Goal: Task Accomplishment & Management: Complete application form

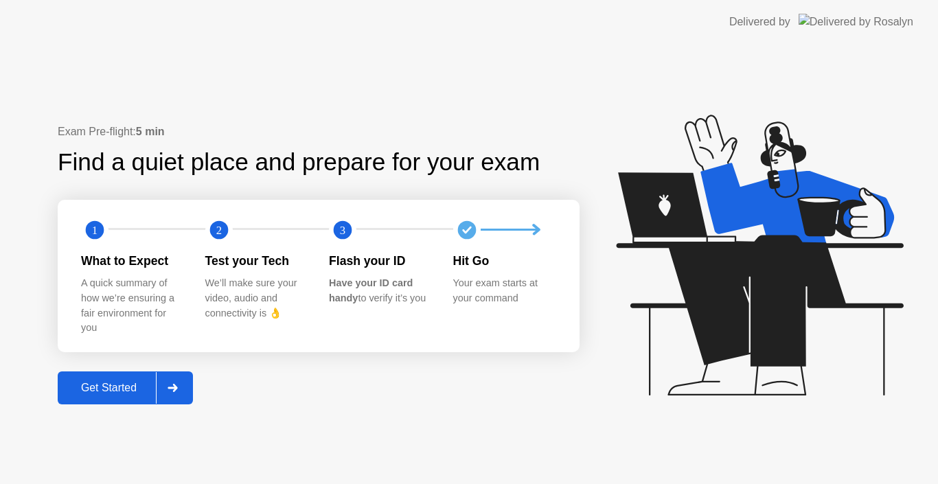
click at [96, 394] on div "Get Started" at bounding box center [109, 388] width 94 height 12
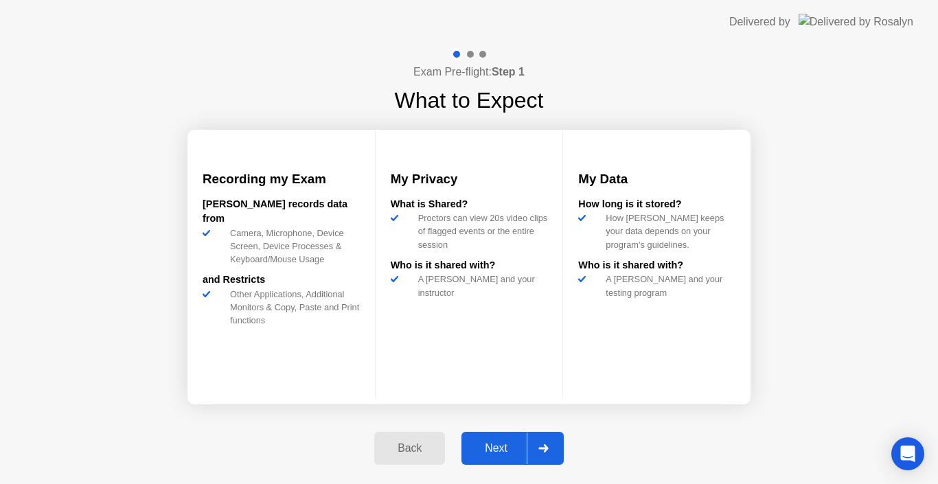
click at [493, 447] on div "Next" at bounding box center [496, 448] width 61 height 12
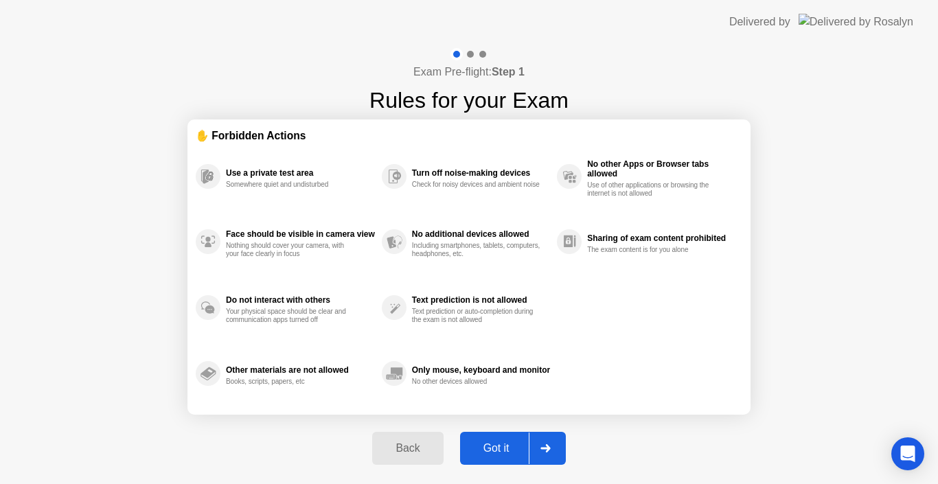
click at [493, 447] on div "Got it" at bounding box center [496, 448] width 65 height 12
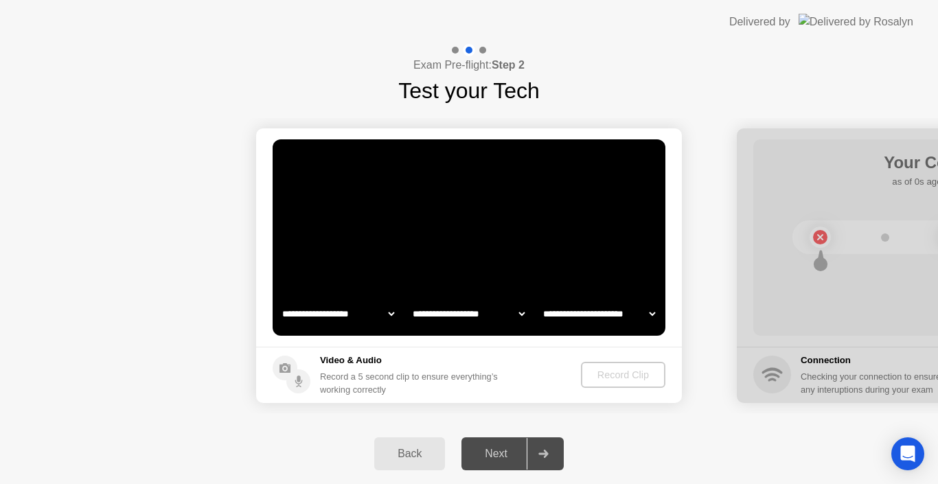
select select "**********"
select select "*******"
click at [551, 273] on video at bounding box center [469, 237] width 393 height 196
click at [619, 380] on div "Record Clip" at bounding box center [623, 374] width 73 height 11
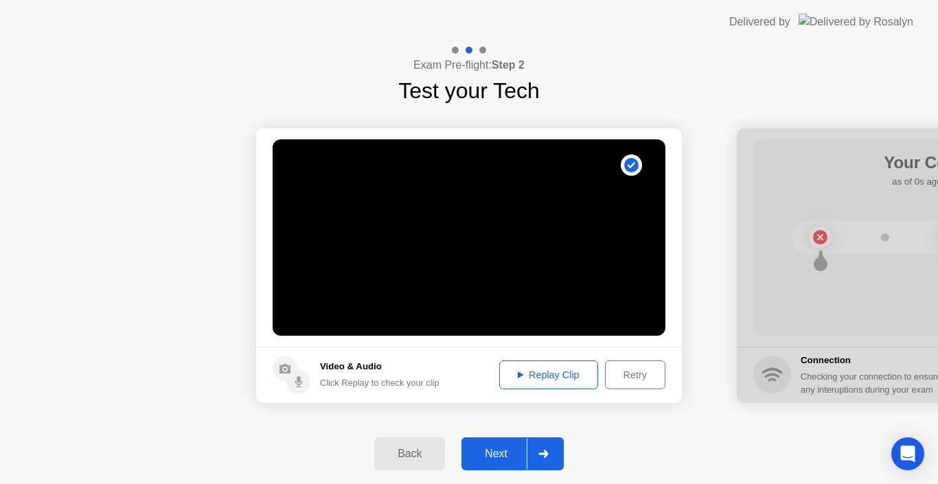
click at [544, 366] on button "Replay Clip" at bounding box center [548, 374] width 99 height 29
click at [498, 455] on div "Next" at bounding box center [496, 454] width 61 height 12
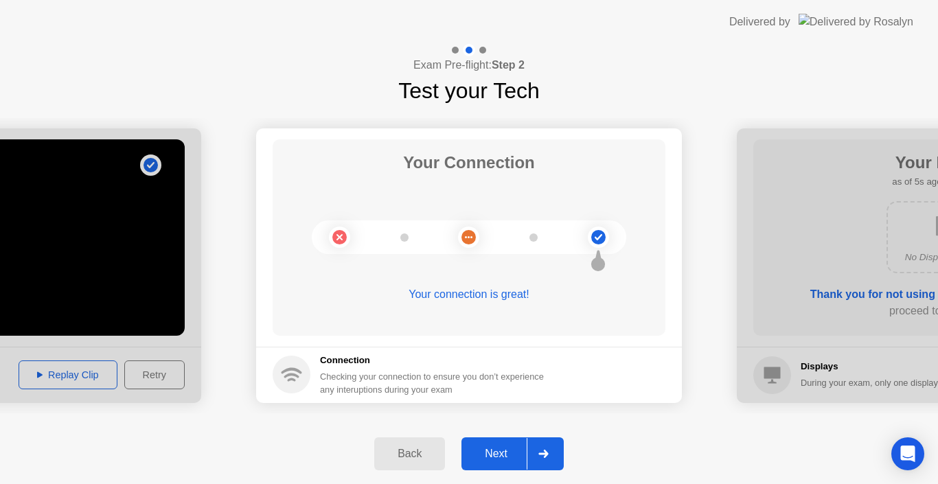
click at [496, 448] on div "Next" at bounding box center [496, 454] width 61 height 12
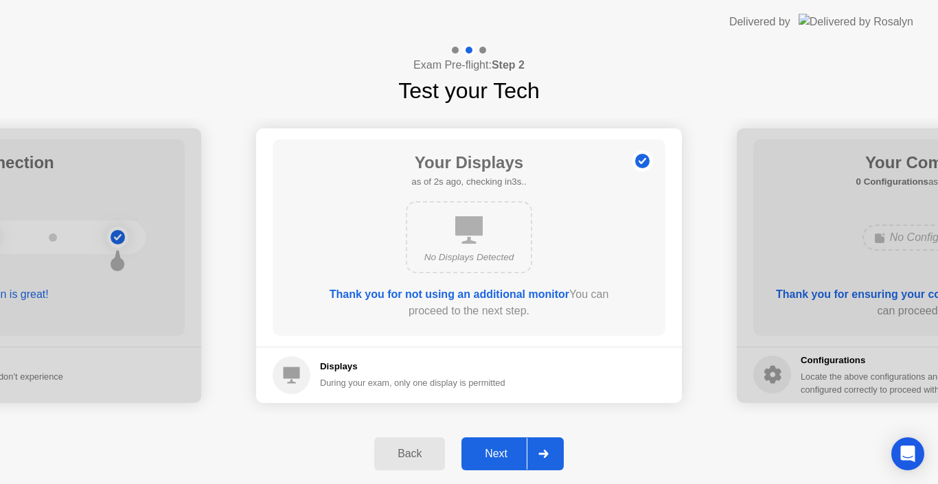
click at [496, 448] on div "Next" at bounding box center [496, 454] width 61 height 12
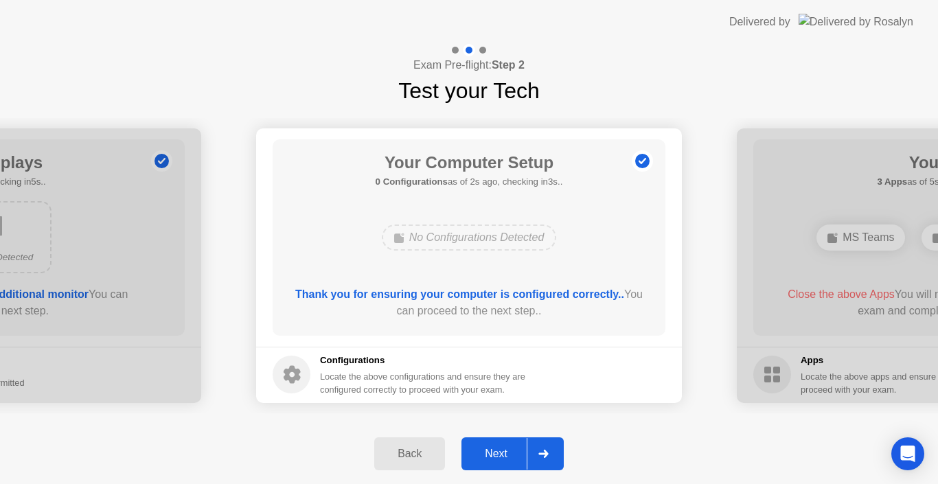
click at [496, 449] on div "Next" at bounding box center [496, 454] width 61 height 12
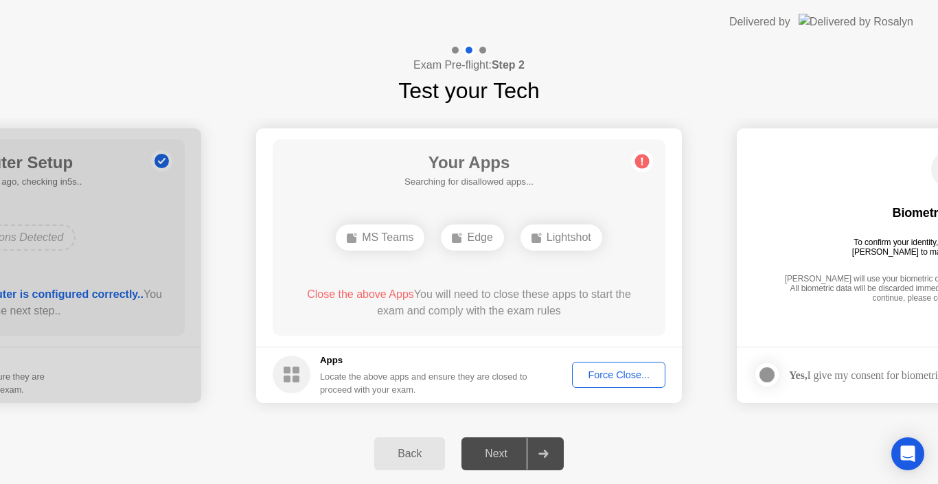
click at [611, 371] on div "Force Close..." at bounding box center [619, 374] width 84 height 11
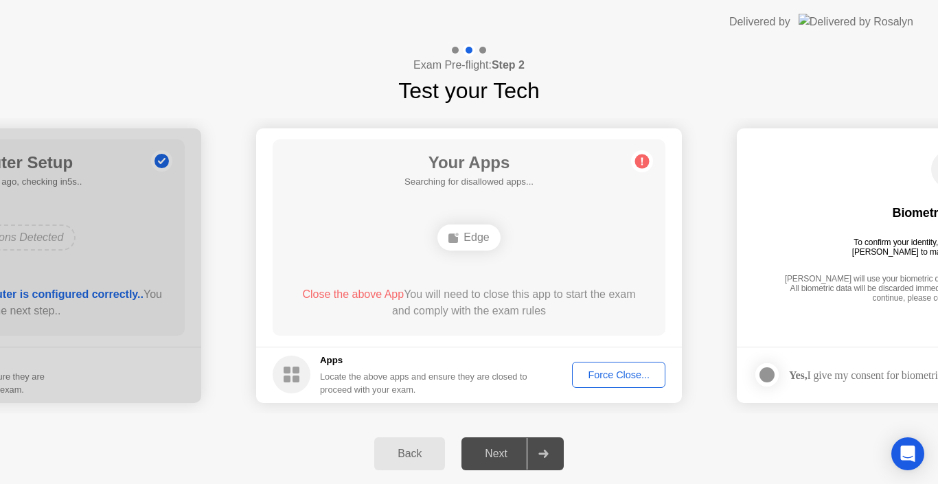
click at [597, 373] on div "Force Close..." at bounding box center [619, 374] width 84 height 11
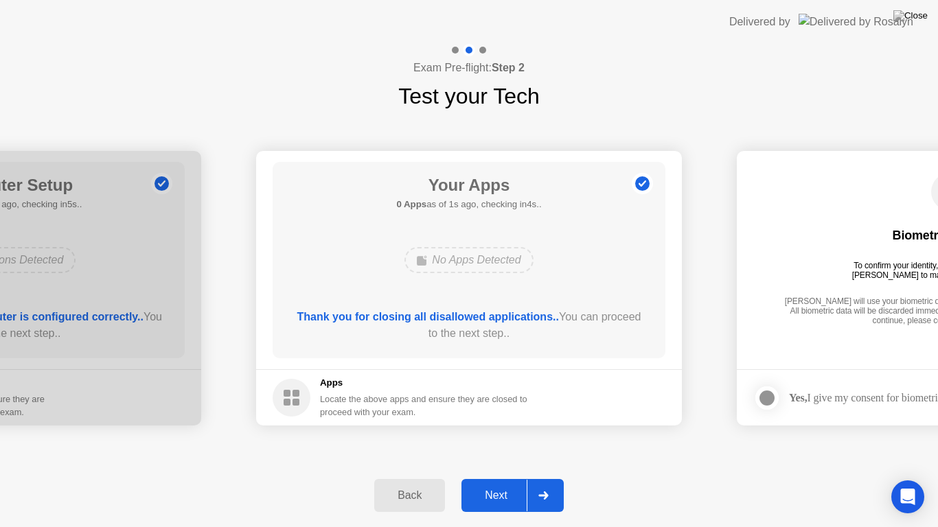
click at [494, 483] on div "Next" at bounding box center [496, 496] width 61 height 12
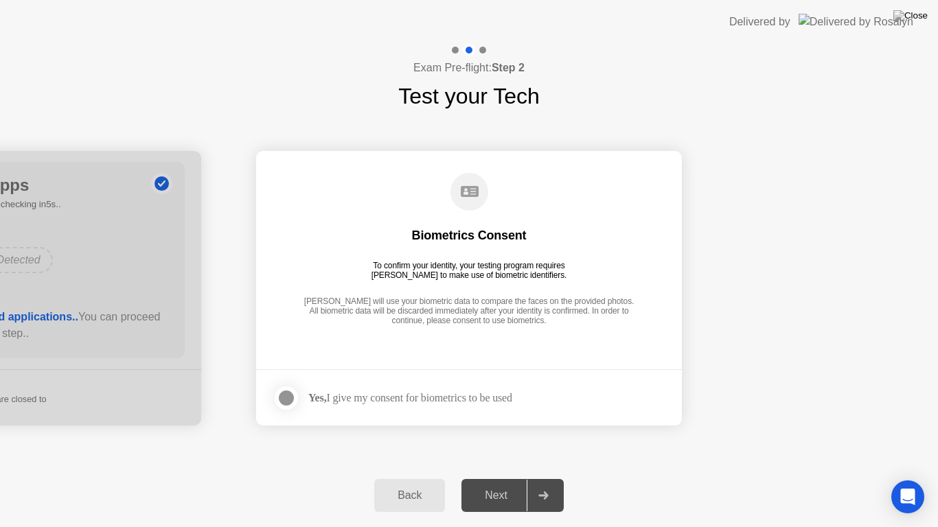
click at [487, 398] on div "Yes, I give my consent for biometrics to be used" at bounding box center [410, 397] width 204 height 13
click at [285, 395] on div at bounding box center [286, 398] width 16 height 16
click at [498, 483] on div "Next" at bounding box center [496, 496] width 61 height 12
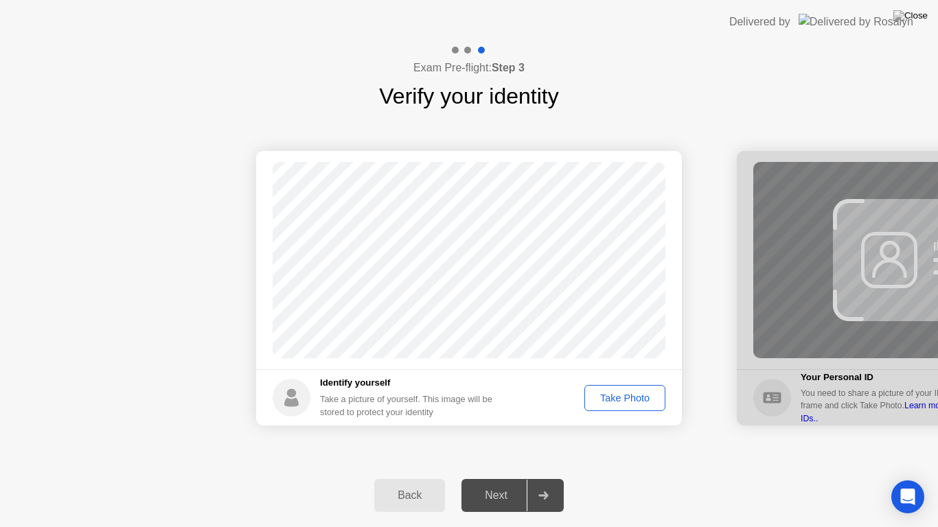
click at [611, 388] on button "Take Photo" at bounding box center [624, 398] width 81 height 26
click at [503, 483] on div "Next" at bounding box center [496, 496] width 61 height 12
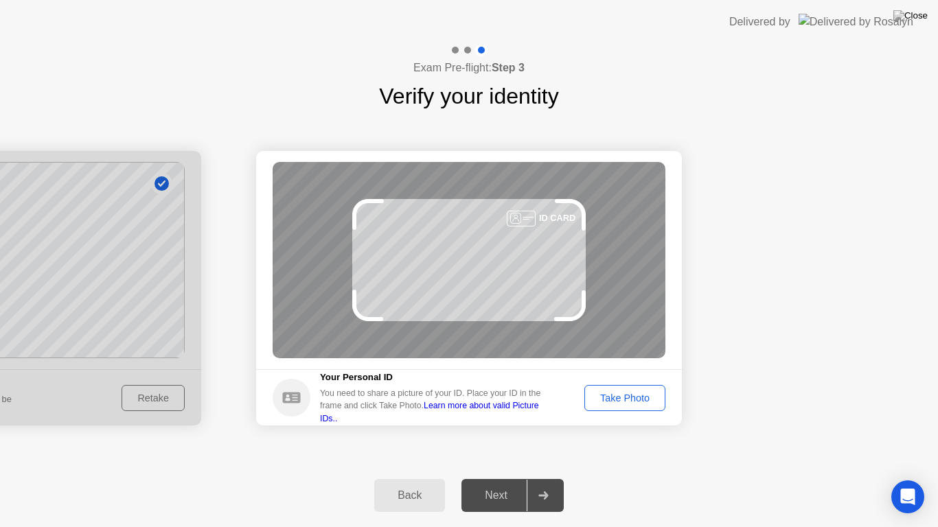
click at [637, 395] on div "Take Photo" at bounding box center [624, 398] width 71 height 11
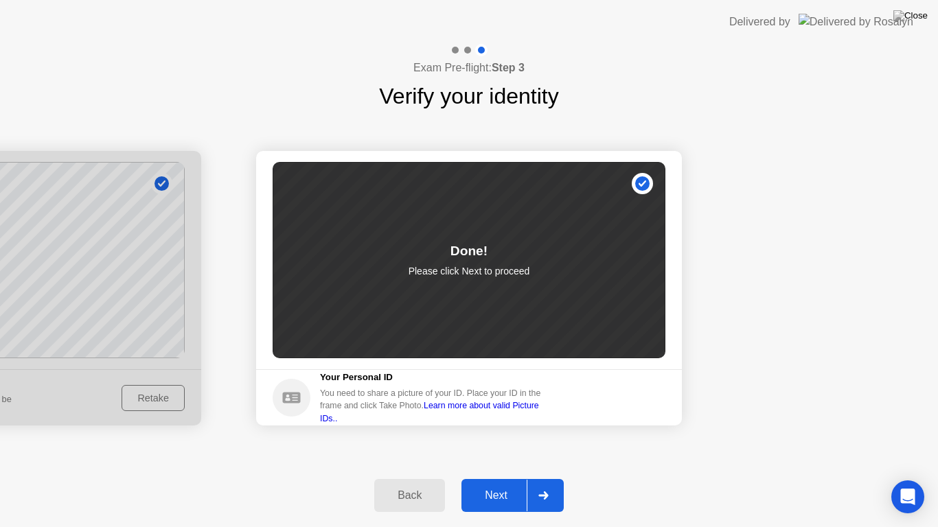
click at [485, 483] on div "Next" at bounding box center [496, 496] width 61 height 12
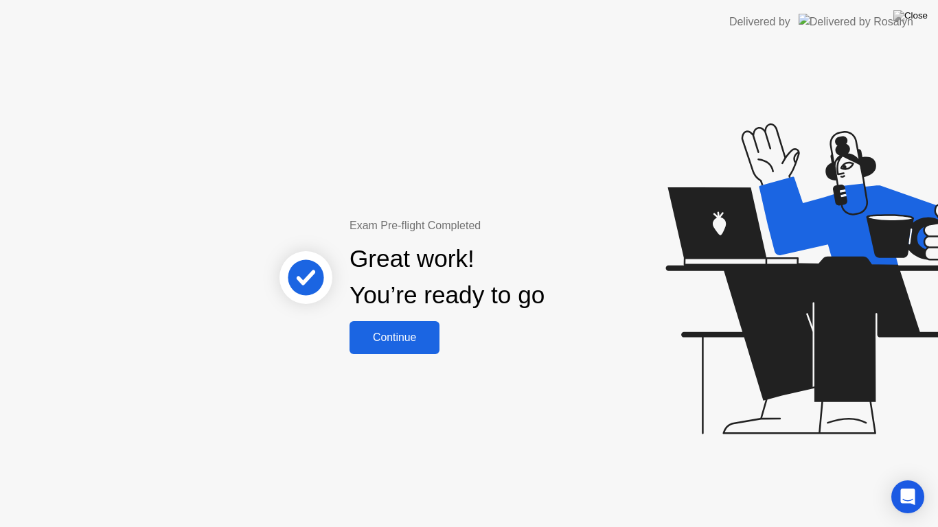
click at [415, 339] on div "Continue" at bounding box center [395, 338] width 82 height 12
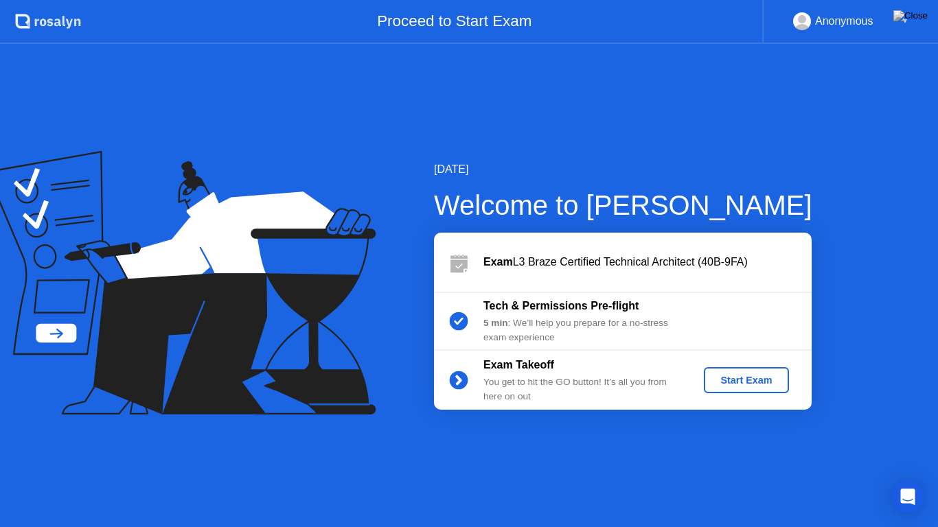
click at [728, 375] on div "Start Exam" at bounding box center [745, 380] width 73 height 11
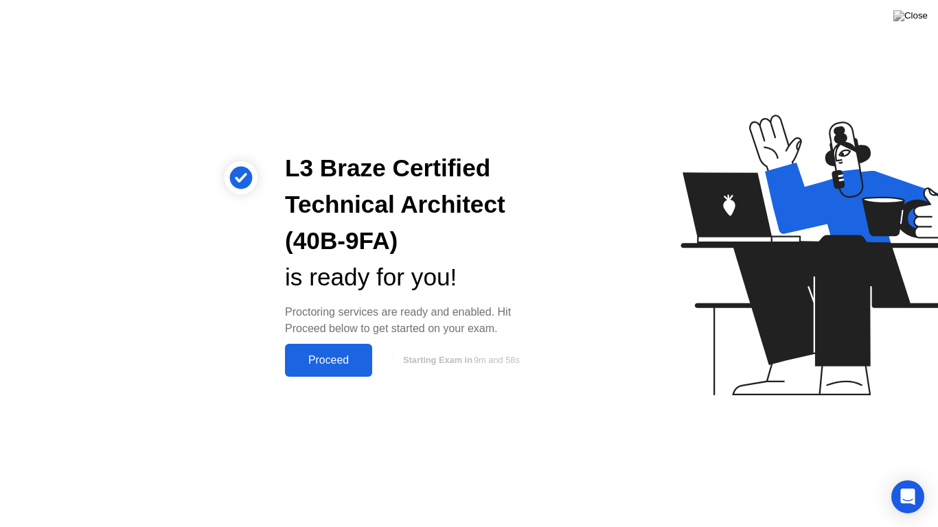
click at [336, 349] on button "Proceed" at bounding box center [328, 360] width 87 height 33
